Goal: Transaction & Acquisition: Purchase product/service

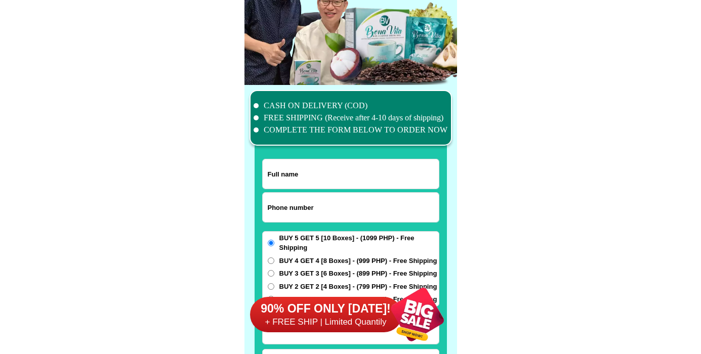
scroll to position [7868, 0]
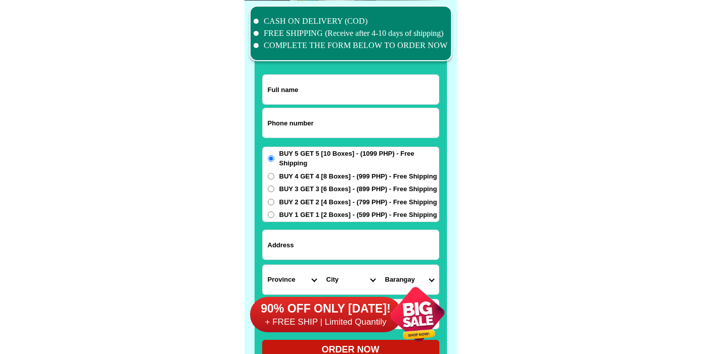
click at [323, 132] on input "Input phone_number" at bounding box center [351, 122] width 176 height 29
paste input "9352363674"
type input "09352363674"
click at [330, 84] on input "Input full_name" at bounding box center [351, 89] width 176 height 29
paste input "[PERSON_NAME]"
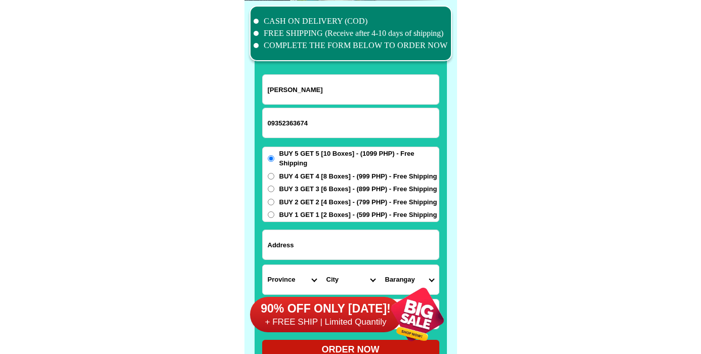
type input "[PERSON_NAME]"
click at [330, 253] on input "Input address" at bounding box center [351, 244] width 176 height 29
paste input "[GEOGRAPHIC_DATA] [GEOGRAPHIC_DATA]"
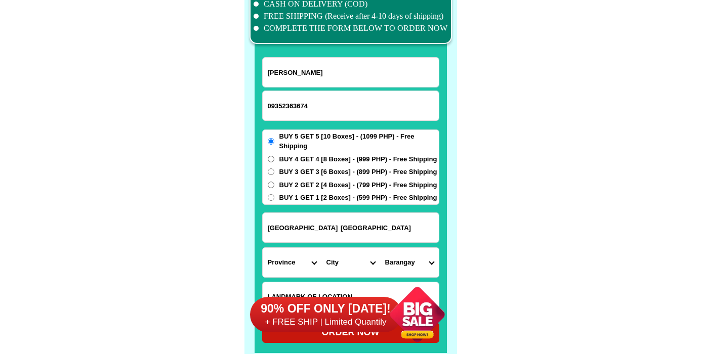
scroll to position [7892, 0]
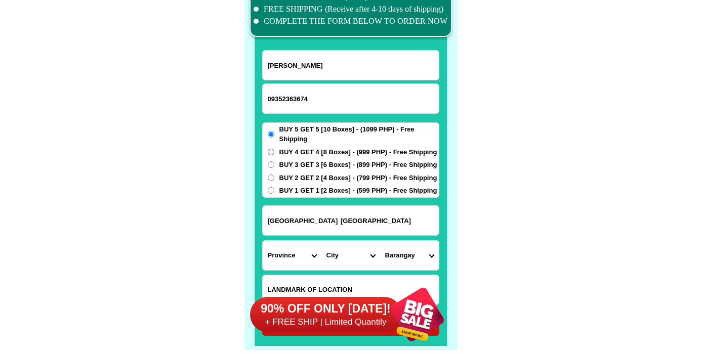
type input "[GEOGRAPHIC_DATA] [GEOGRAPHIC_DATA]"
click at [263, 241] on select "Province [GEOGRAPHIC_DATA] [GEOGRAPHIC_DATA][PERSON_NAME][GEOGRAPHIC_DATA][GEOG…" at bounding box center [292, 255] width 59 height 29
click at [291, 245] on select "Province [GEOGRAPHIC_DATA] [GEOGRAPHIC_DATA][PERSON_NAME][GEOGRAPHIC_DATA][GEOG…" at bounding box center [292, 255] width 59 height 29
select select "63_219"
click option "Metro-[GEOGRAPHIC_DATA]" at bounding box center [0, 0] width 0 height 0
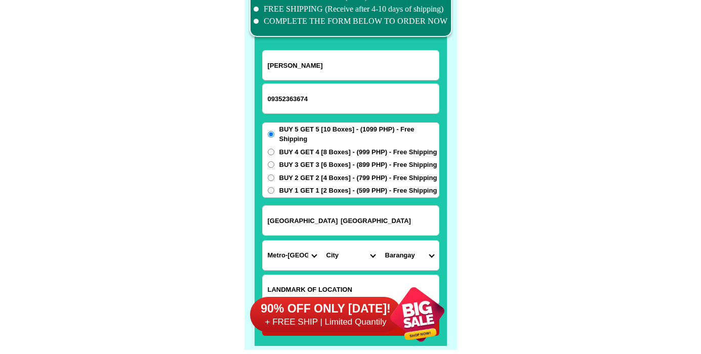
click at [321, 241] on select "City [GEOGRAPHIC_DATA] [GEOGRAPHIC_DATA] [GEOGRAPHIC_DATA] [GEOGRAPHIC_DATA]-ci…" at bounding box center [350, 255] width 59 height 29
select select "63_2191611"
click option "Taguig" at bounding box center [0, 0] width 0 height 0
click at [380, 241] on select "[GEOGRAPHIC_DATA][PERSON_NAME][GEOGRAPHIC_DATA] [GEOGRAPHIC_DATA][PERSON_NAME] …" at bounding box center [409, 255] width 59 height 29
select select "63_21916114659"
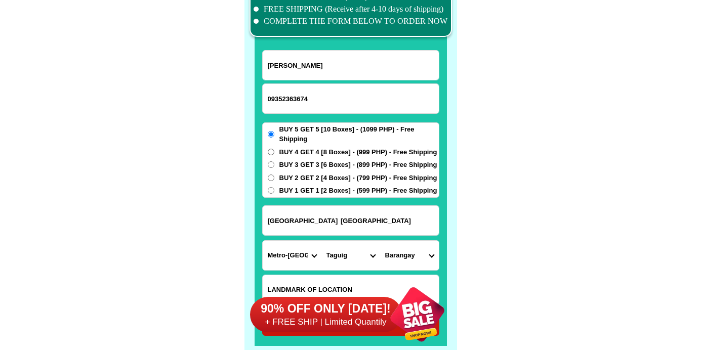
click option "[GEOGRAPHIC_DATA]" at bounding box center [0, 0] width 0 height 0
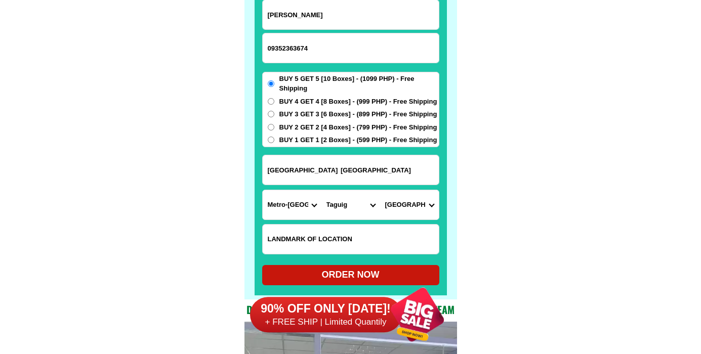
scroll to position [7949, 0]
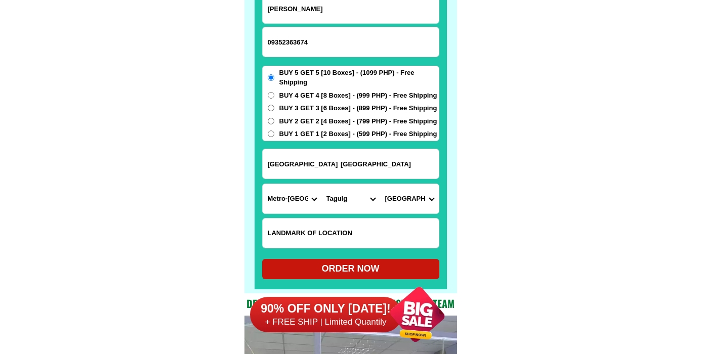
click at [361, 275] on div "ORDER NOW" at bounding box center [350, 269] width 177 height 14
radio input "true"
